Goal: Transaction & Acquisition: Purchase product/service

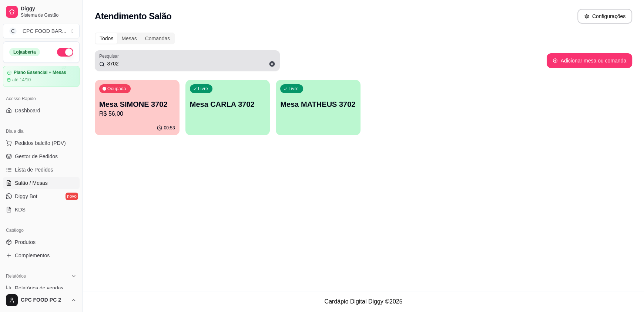
click at [159, 63] on input "3702" at bounding box center [190, 63] width 171 height 7
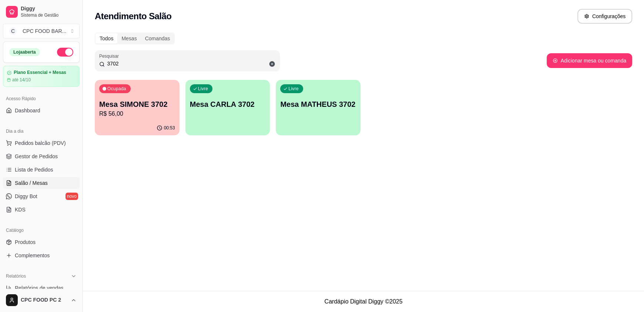
click at [159, 63] on input "3702" at bounding box center [190, 63] width 171 height 7
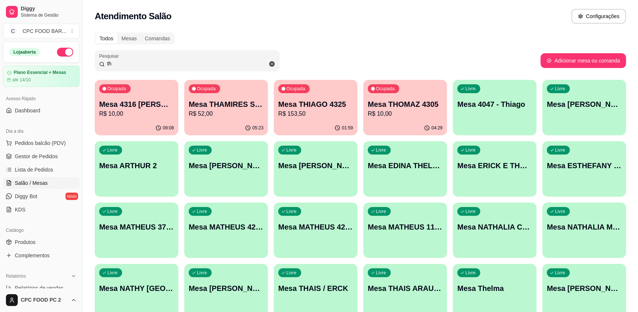
type input "t"
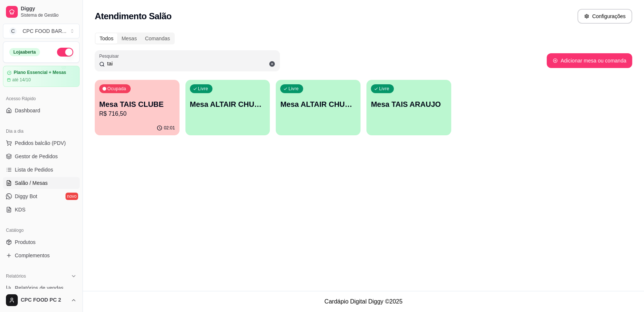
type input "tai"
click at [152, 117] on p "R$ 716,50" at bounding box center [137, 114] width 74 height 9
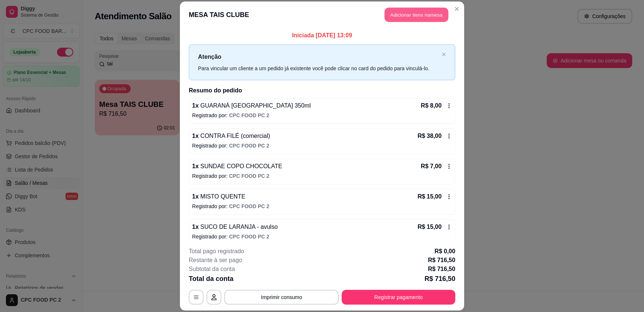
click at [393, 15] on button "Adicionar itens na mesa" at bounding box center [416, 15] width 64 height 14
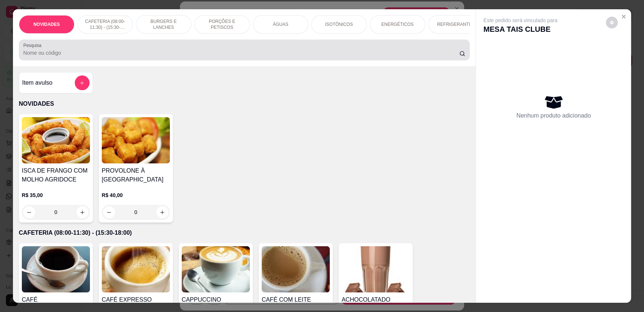
click at [92, 57] on input "Pesquisa" at bounding box center [241, 52] width 436 height 7
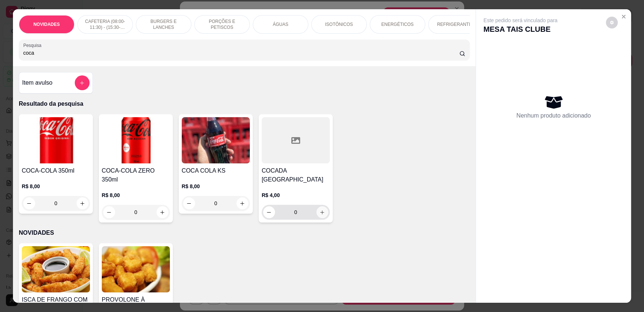
type input "coca"
click at [319, 215] on icon "increase-product-quantity" at bounding box center [322, 213] width 6 height 6
type input "1"
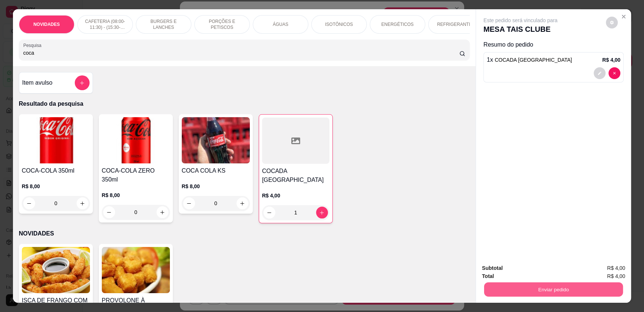
click at [508, 286] on button "Enviar pedido" at bounding box center [553, 289] width 139 height 14
click at [549, 275] on button "Registrar cliente" at bounding box center [556, 272] width 49 height 14
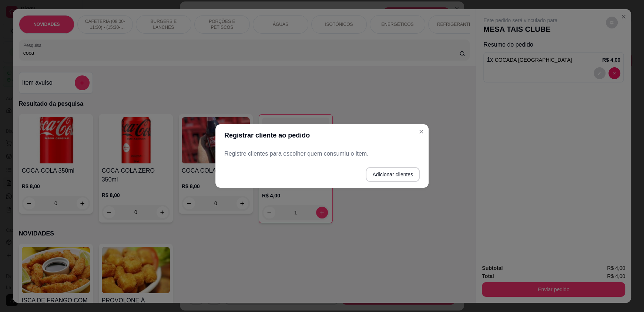
click at [422, 126] on div "Registrar cliente ao pedido Registre clientes para escolher quem consumiu o ite…" at bounding box center [322, 156] width 644 height 312
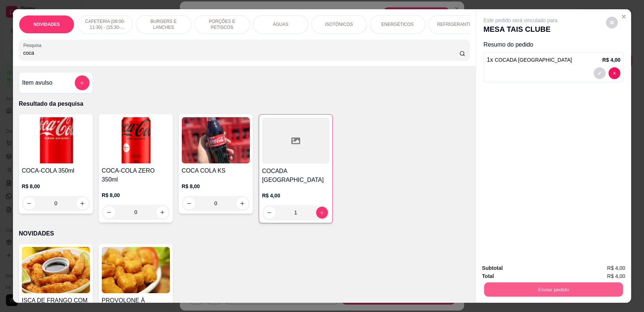
click at [551, 296] on button "Enviar pedido" at bounding box center [553, 289] width 139 height 14
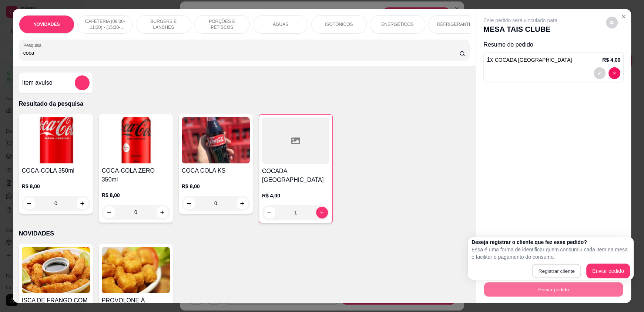
click at [554, 267] on button "Registrar cliente" at bounding box center [556, 271] width 49 height 14
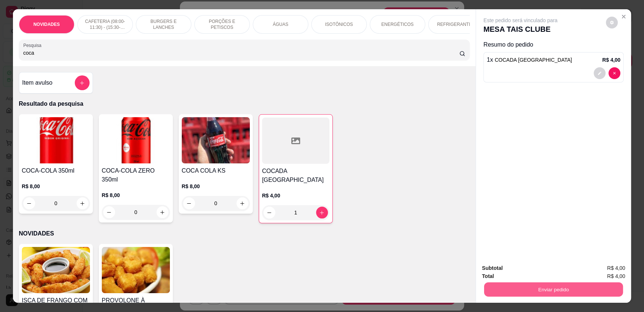
click at [536, 292] on button "Enviar pedido" at bounding box center [553, 289] width 139 height 14
click at [605, 271] on button "Enviar pedido" at bounding box center [606, 272] width 42 height 14
